Goal: Information Seeking & Learning: Learn about a topic

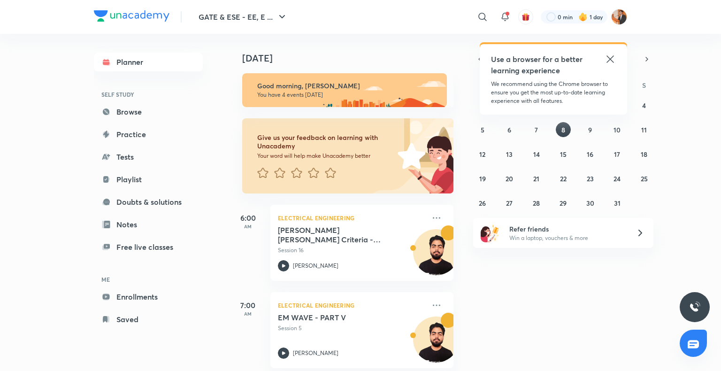
click at [613, 55] on icon at bounding box center [610, 59] width 11 height 11
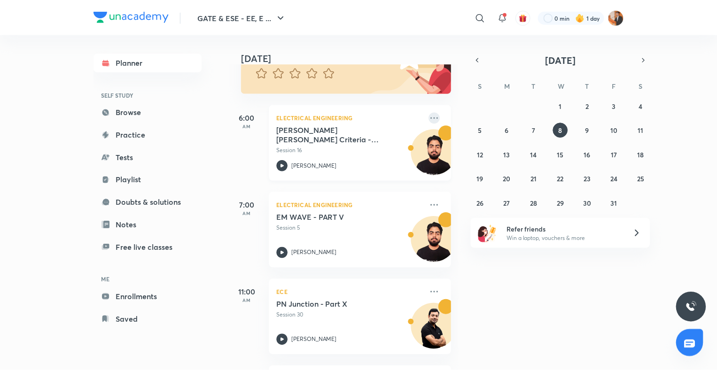
scroll to position [103, 0]
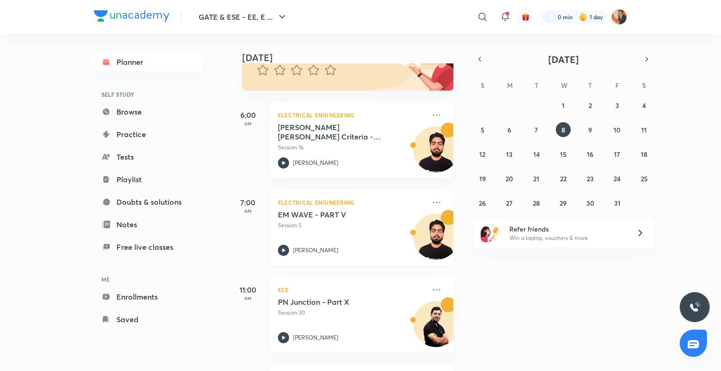
click at [439, 203] on div "Electrical Engineering EM WAVE - PART V Session 5 [PERSON_NAME]" at bounding box center [362, 227] width 183 height 76
click at [434, 202] on icon at bounding box center [436, 202] width 11 height 11
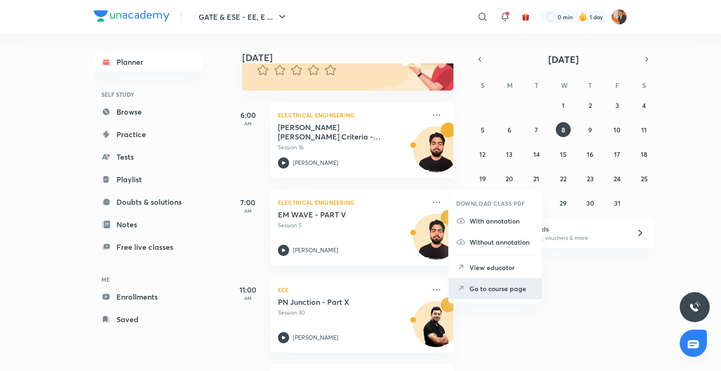
click at [486, 293] on p "Go to course page" at bounding box center [502, 289] width 65 height 10
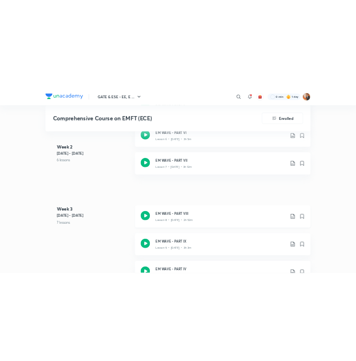
scroll to position [890, 0]
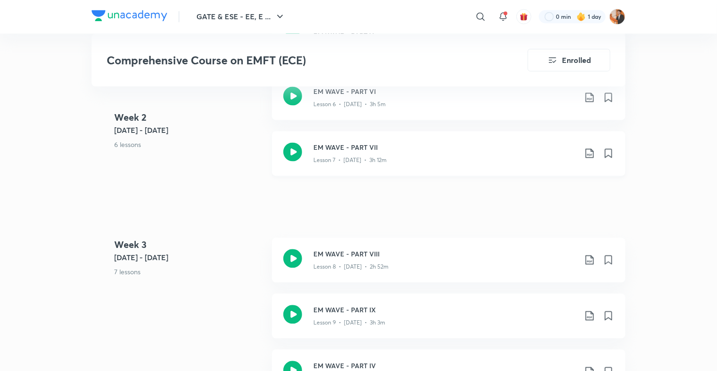
click at [425, 162] on div "Lesson 7 • [DATE] • 3h 12m" at bounding box center [444, 159] width 263 height 12
